Goal: Information Seeking & Learning: Learn about a topic

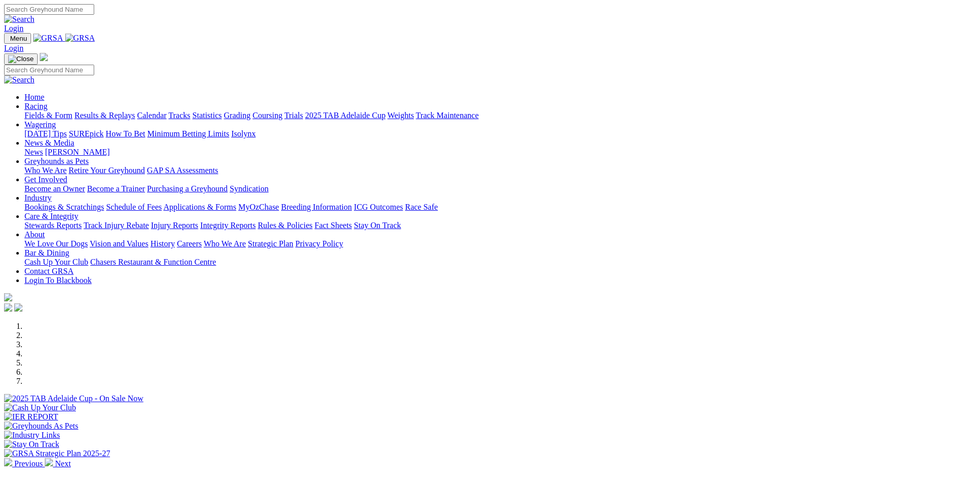
click at [135, 111] on link "Results & Replays" at bounding box center [104, 115] width 61 height 9
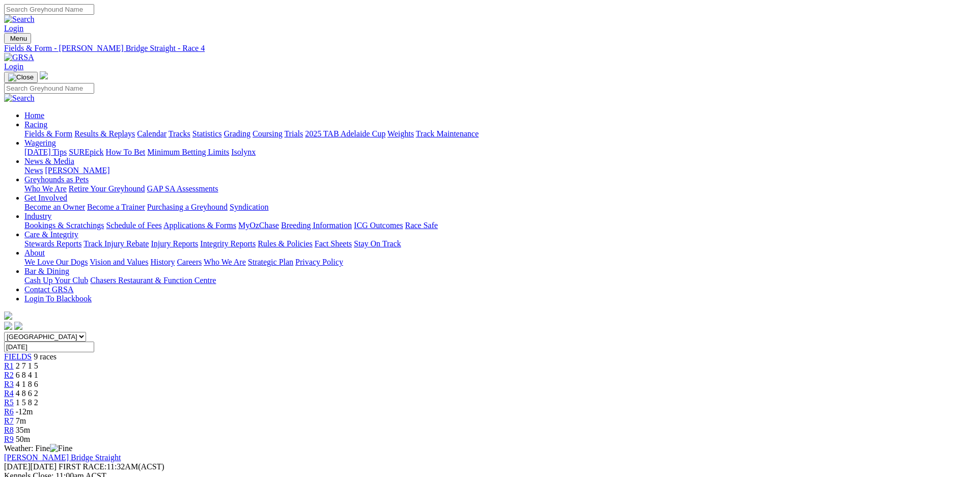
click at [38, 398] on span "1 5 8 2" at bounding box center [27, 402] width 22 height 9
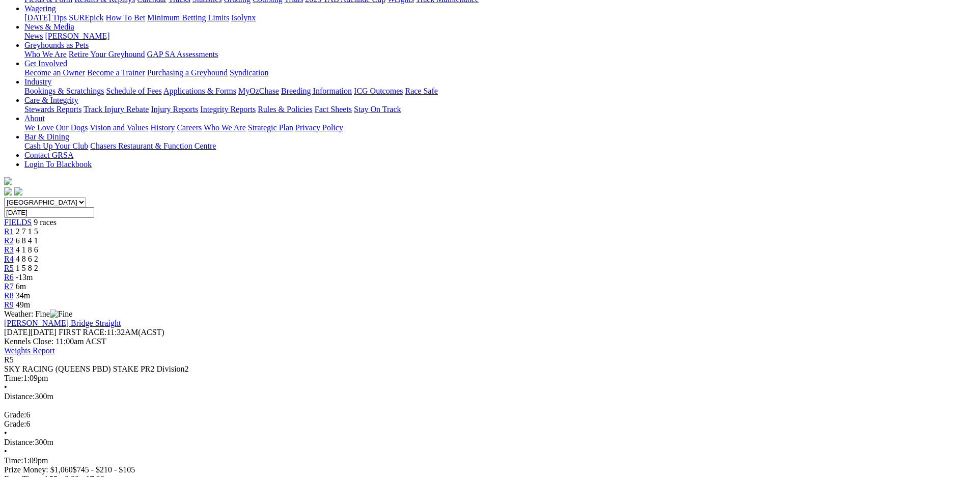
scroll to position [143, 0]
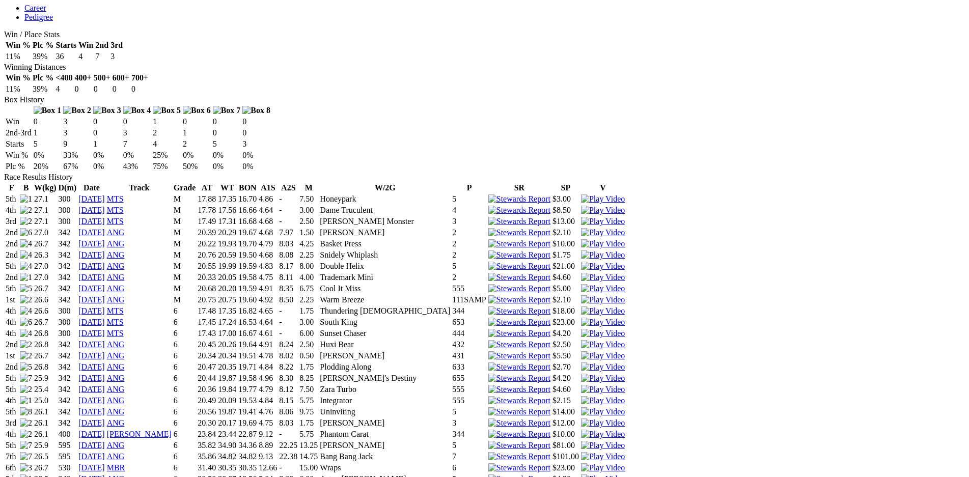
scroll to position [572, 0]
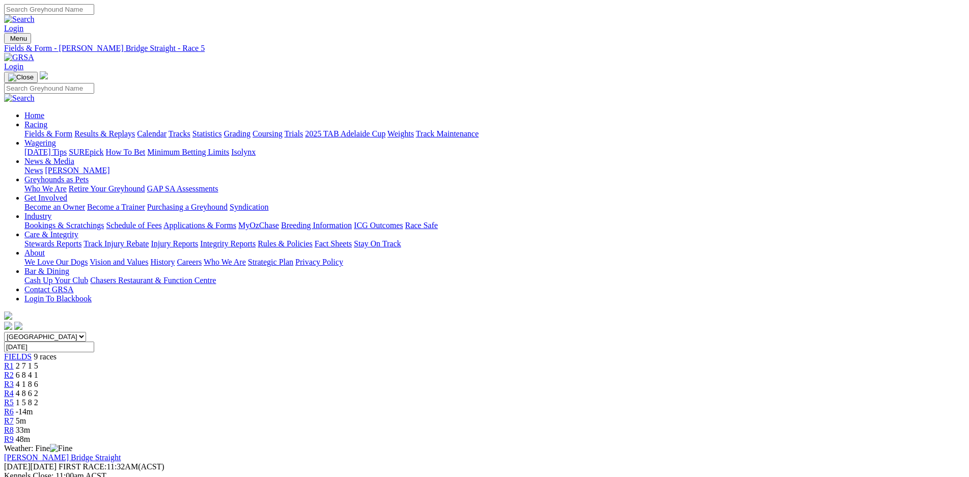
click at [475, 389] on div "R4 4 8 6 2" at bounding box center [484, 393] width 961 height 9
click at [30, 426] on span "32m" at bounding box center [23, 430] width 14 height 9
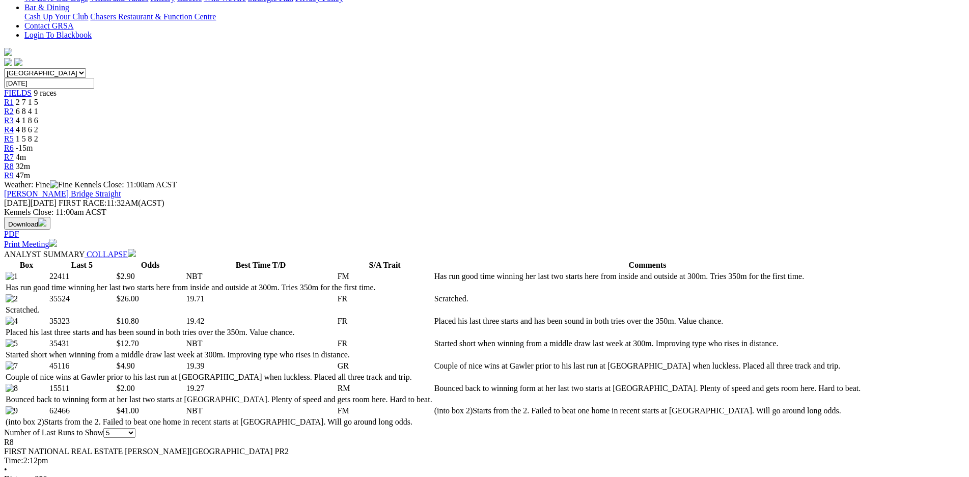
scroll to position [259, 0]
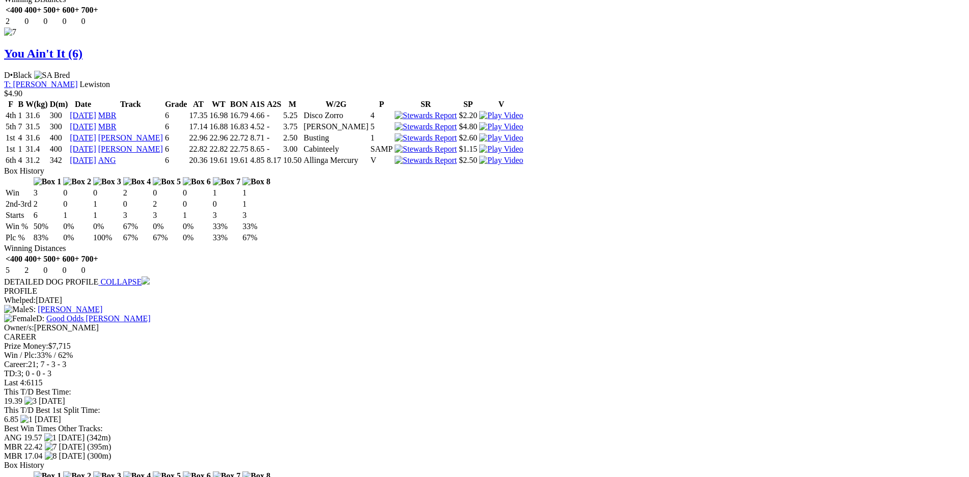
scroll to position [2978, 0]
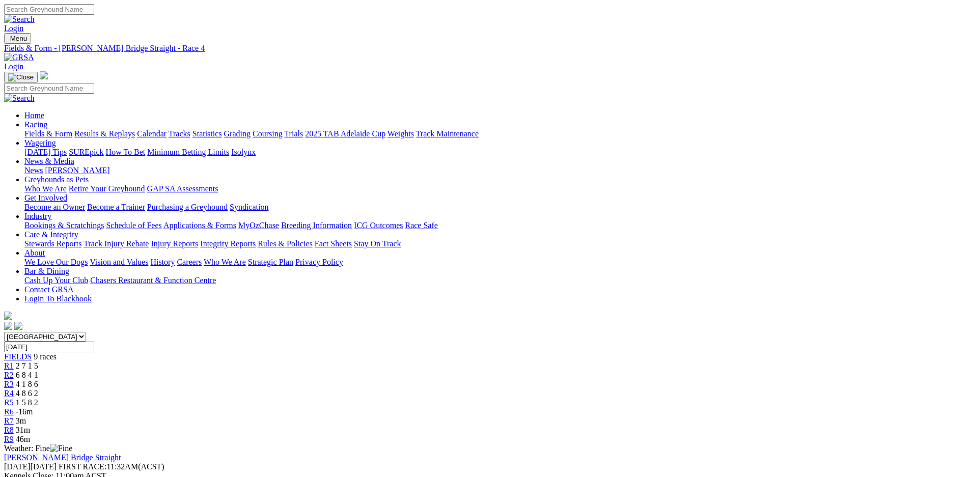
click at [72, 129] on link "Fields & Form" at bounding box center [48, 133] width 48 height 9
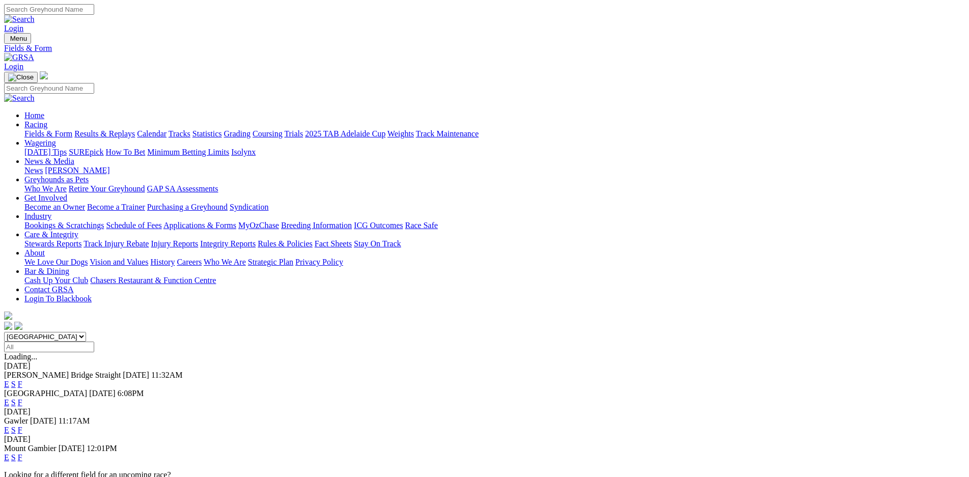
click at [22, 426] on link "F" at bounding box center [20, 430] width 5 height 9
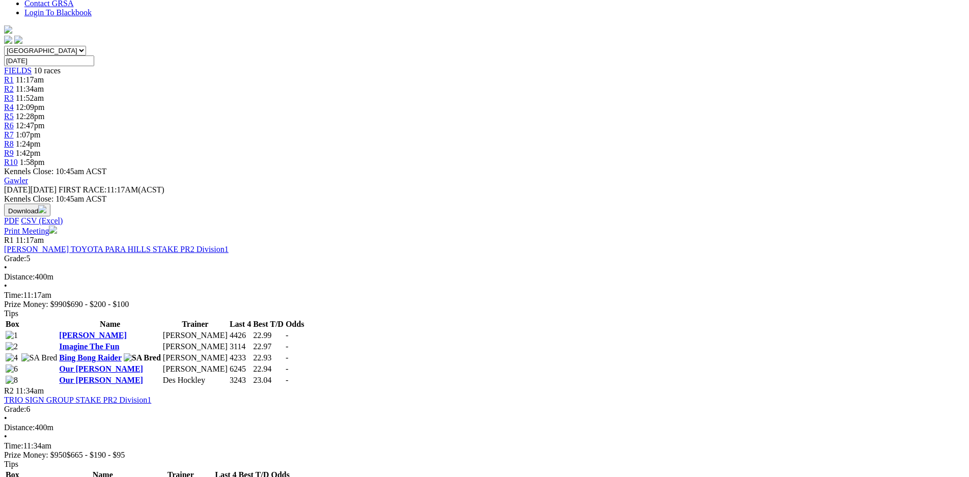
scroll to position [286, 0]
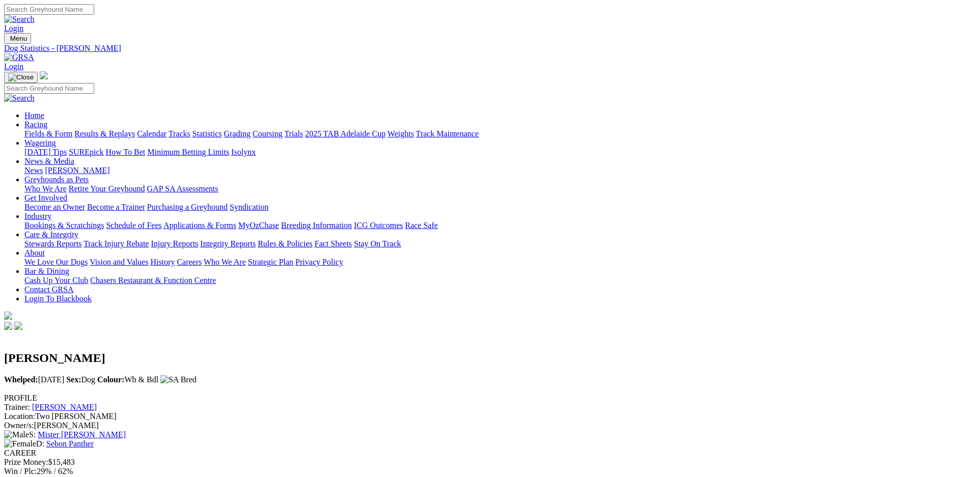
click at [94, 10] on input "Search" at bounding box center [49, 9] width 90 height 11
type input "sebon bolt"
click at [35, 15] on img at bounding box center [19, 19] width 31 height 9
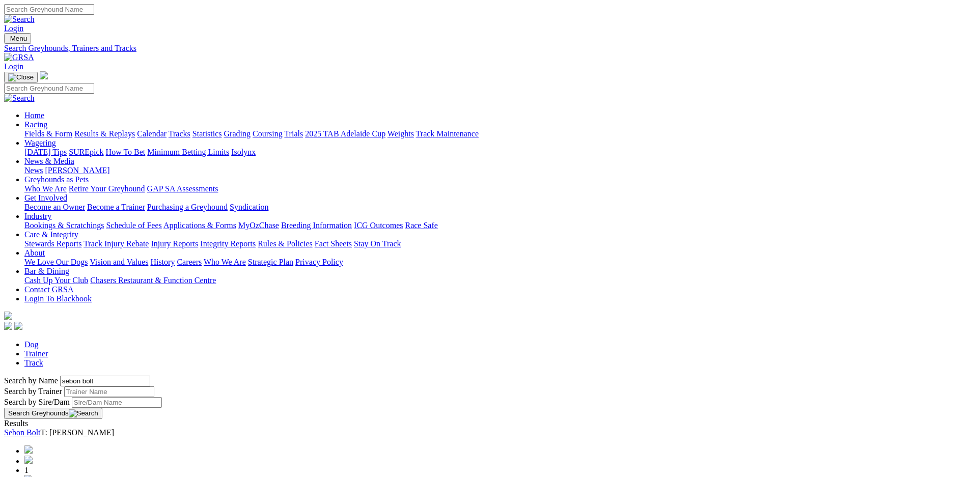
click at [41, 428] on link "Sebon Bolt" at bounding box center [22, 432] width 37 height 9
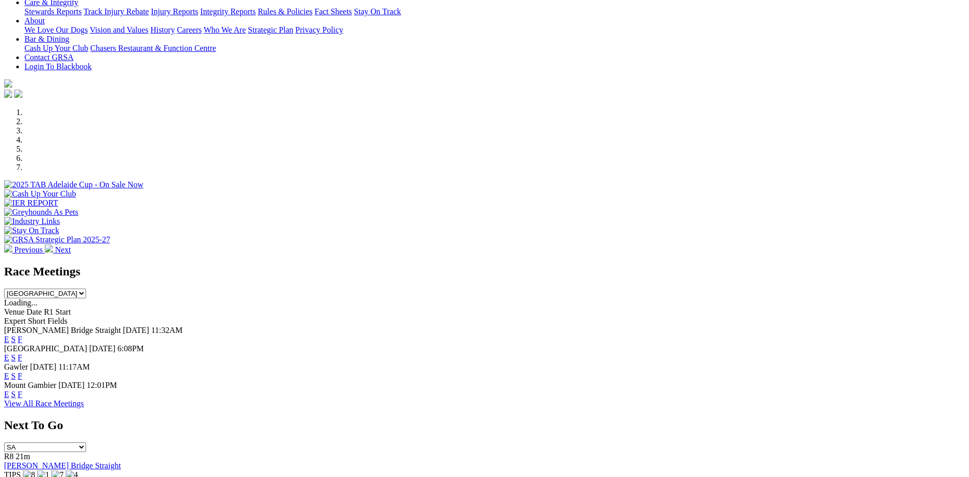
scroll to position [214, 0]
click at [22, 334] on link "F" at bounding box center [20, 338] width 5 height 9
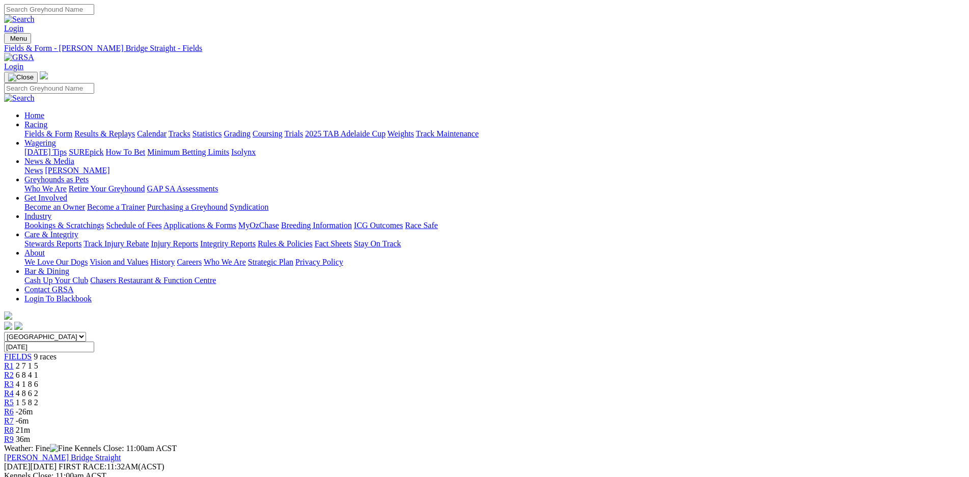
click at [14, 389] on link "R4" at bounding box center [9, 393] width 10 height 9
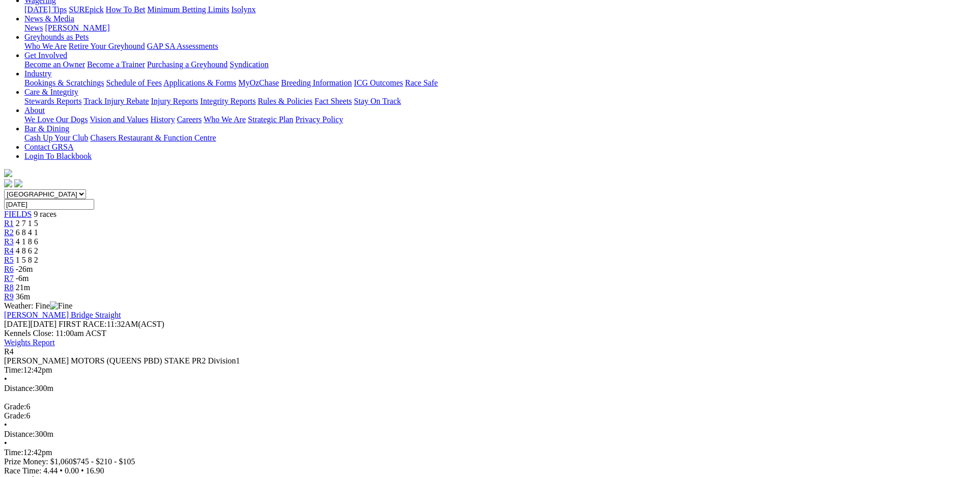
scroll to position [143, 0]
click at [527, 255] on div "R5 1 5 8 2" at bounding box center [484, 259] width 961 height 9
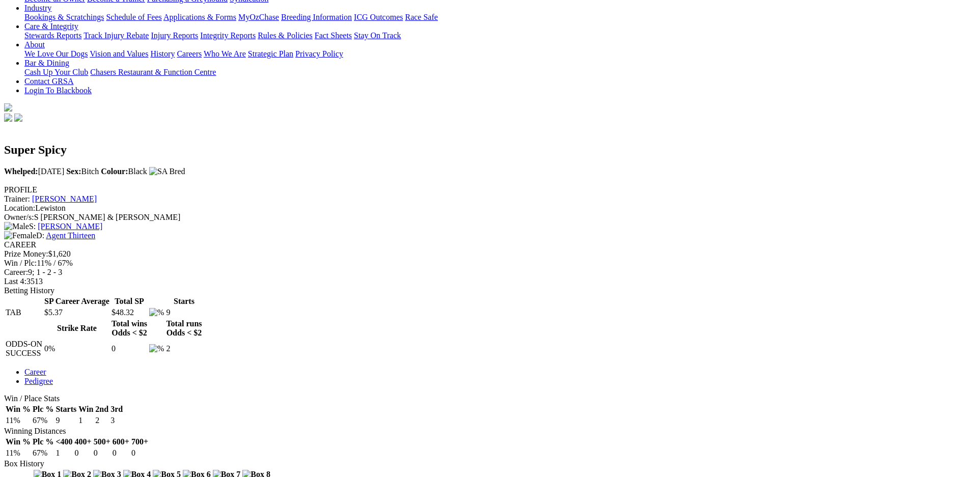
scroll to position [214, 0]
